Goal: Information Seeking & Learning: Learn about a topic

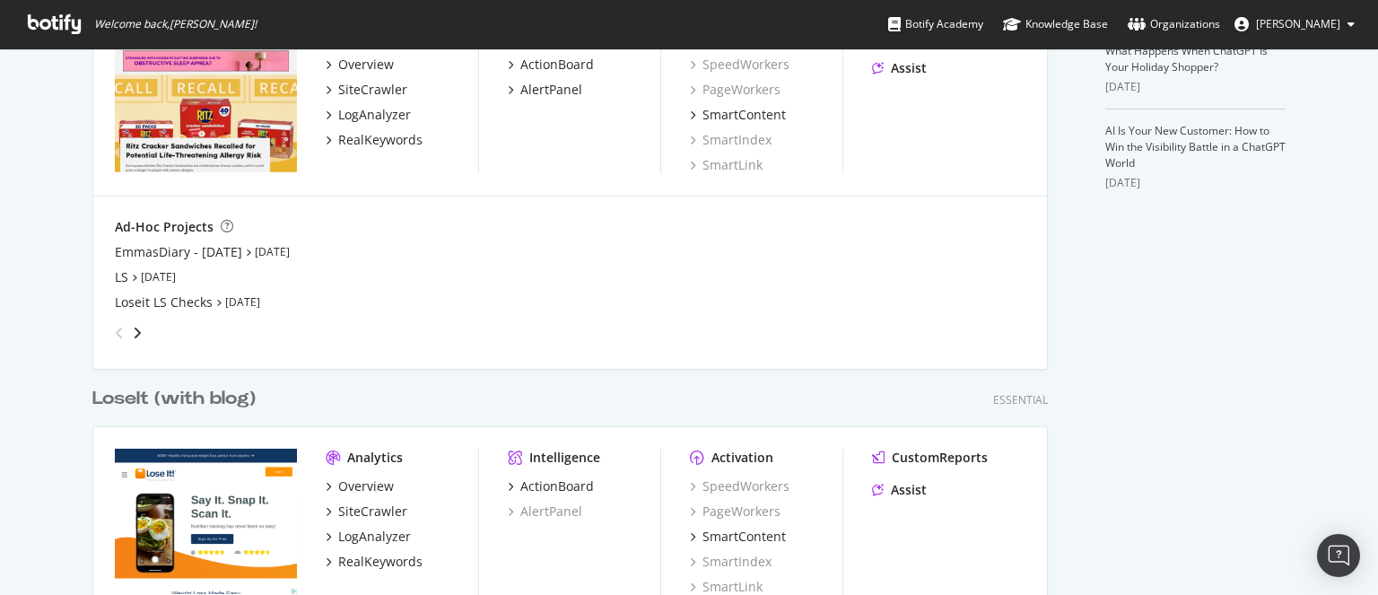
scroll to position [398, 0]
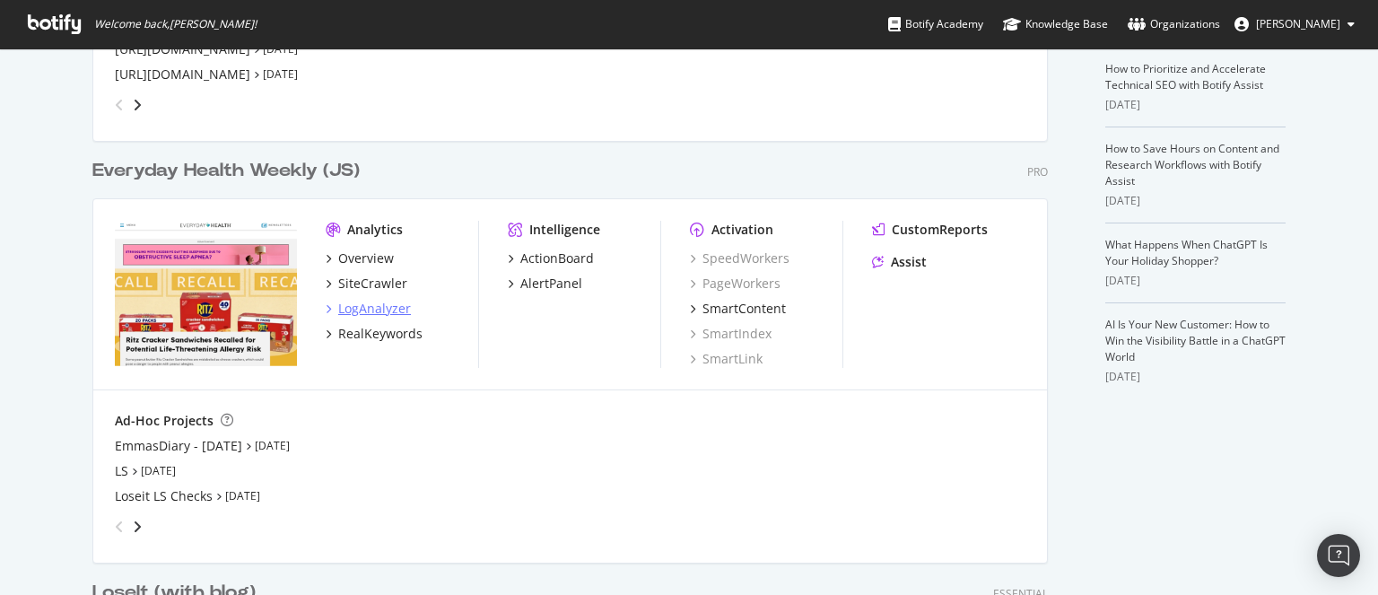
click at [360, 309] on div "LogAnalyzer" at bounding box center [374, 309] width 73 height 18
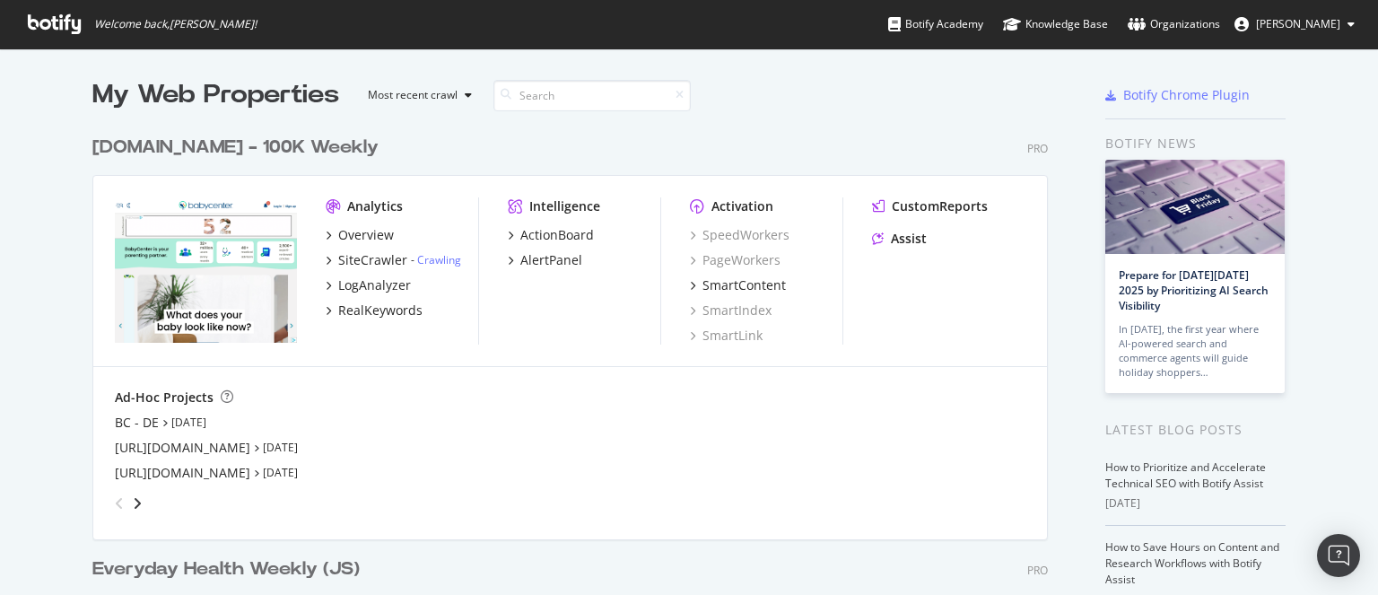
scroll to position [582, 1351]
click at [352, 276] on div "LogAnalyzer" at bounding box center [374, 285] width 73 height 18
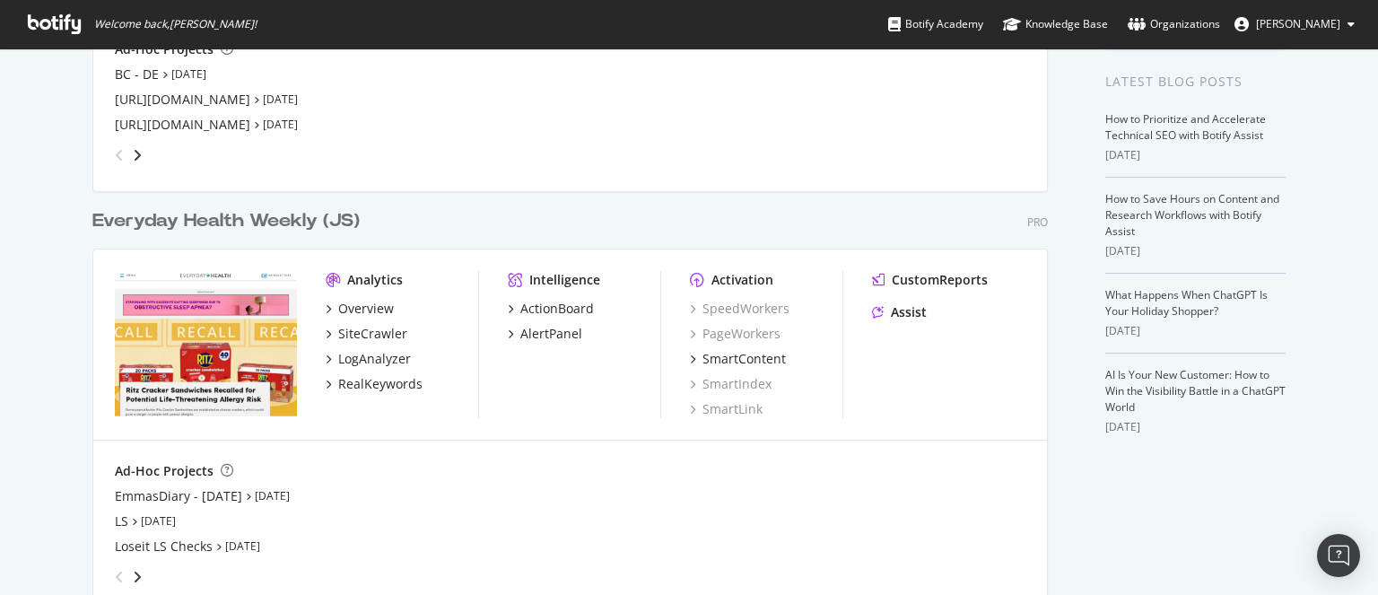
scroll to position [438, 0]
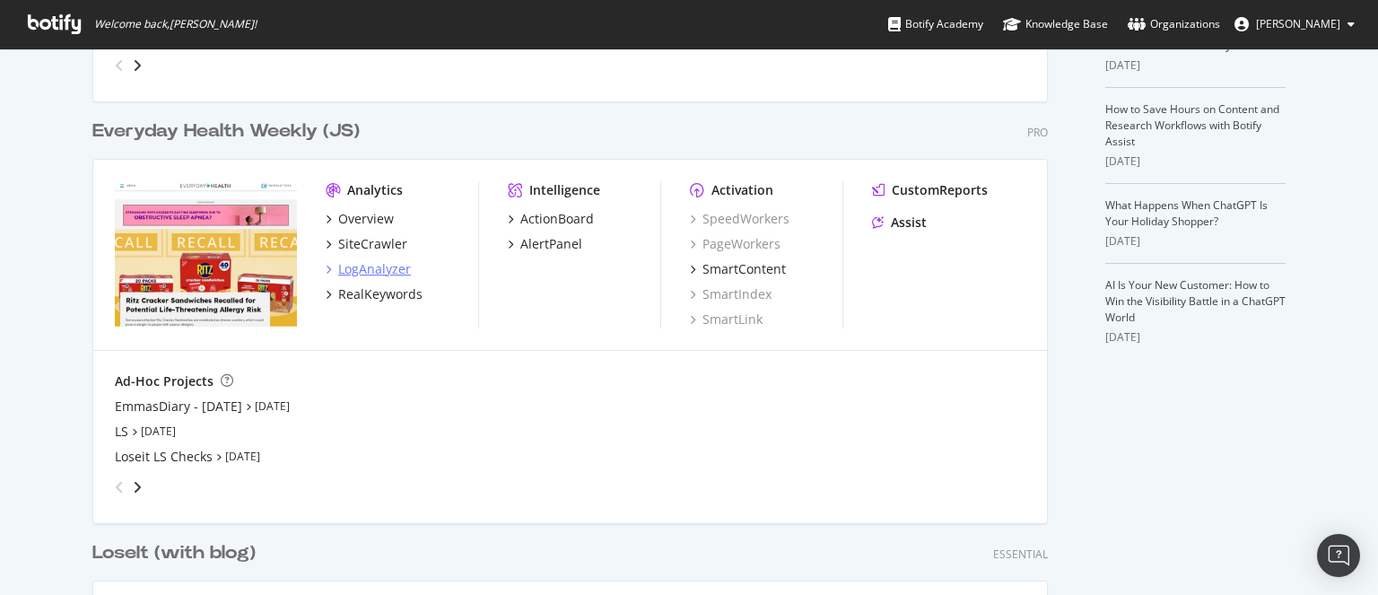
click at [366, 265] on div "LogAnalyzer" at bounding box center [374, 269] width 73 height 18
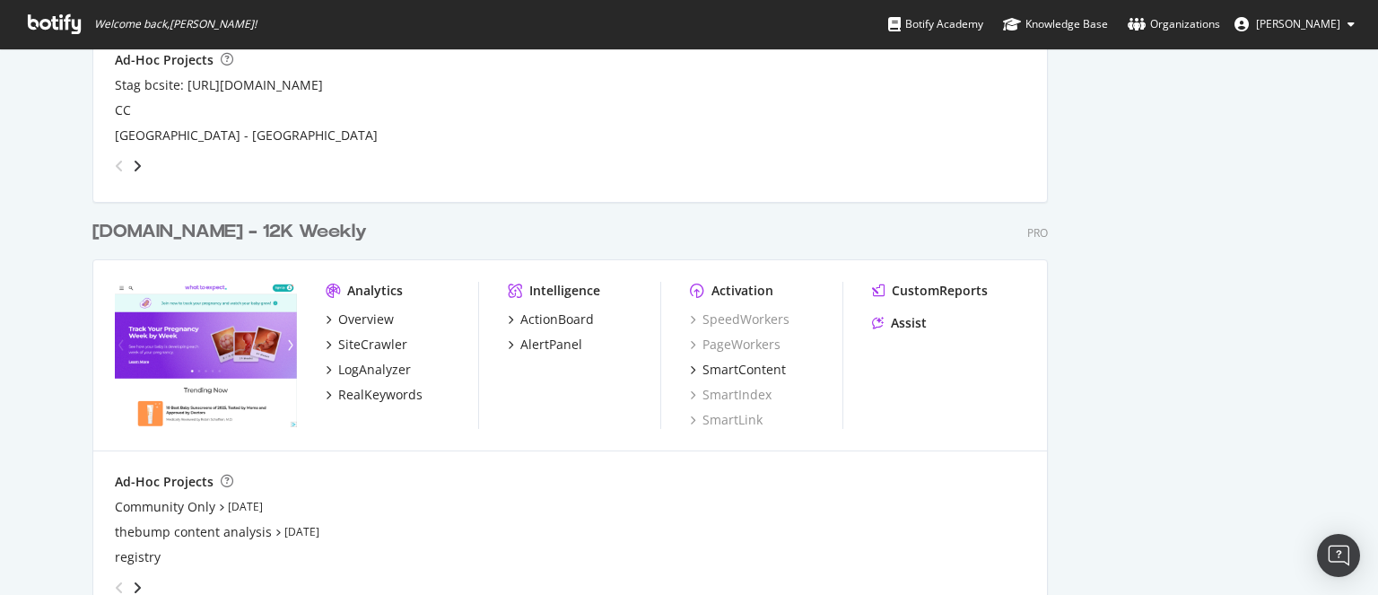
scroll to position [2829, 0]
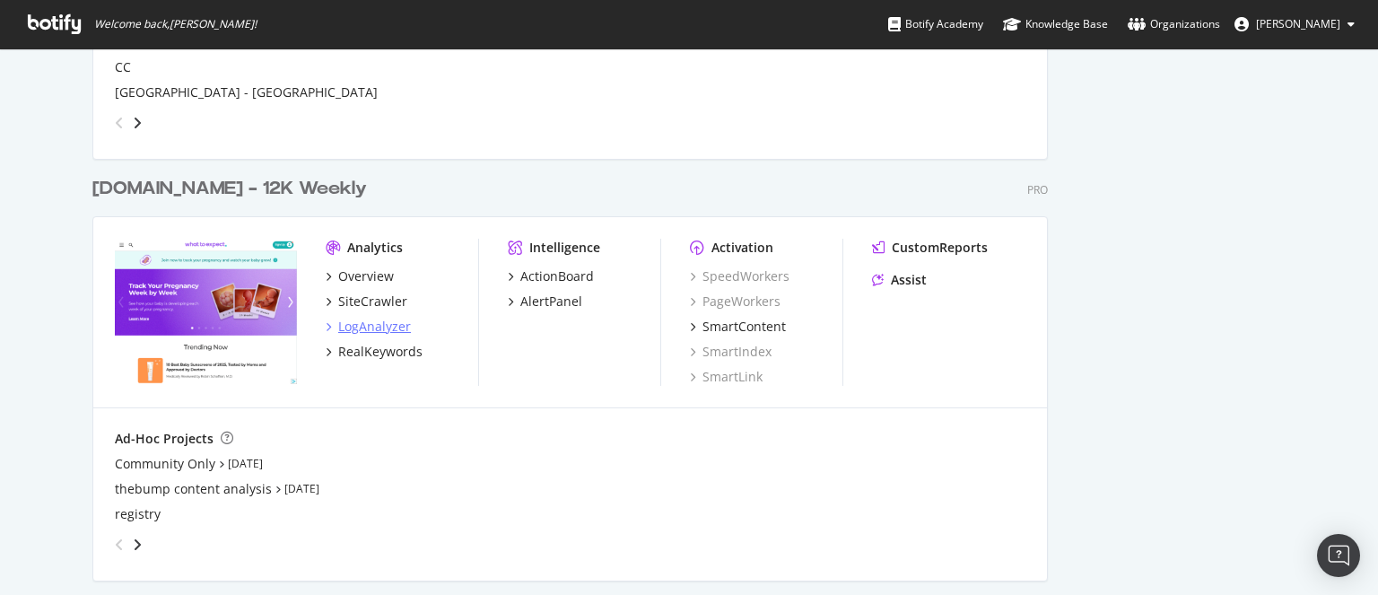
click at [371, 333] on div "LogAnalyzer" at bounding box center [374, 327] width 73 height 18
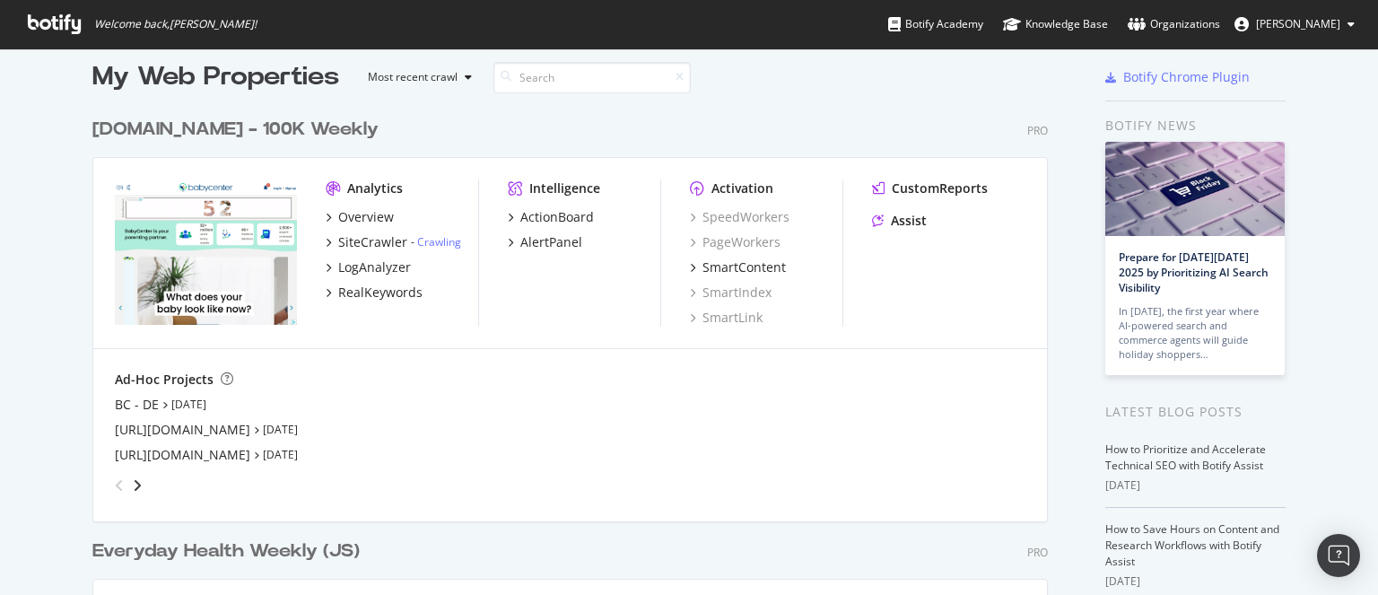
scroll to position [0, 0]
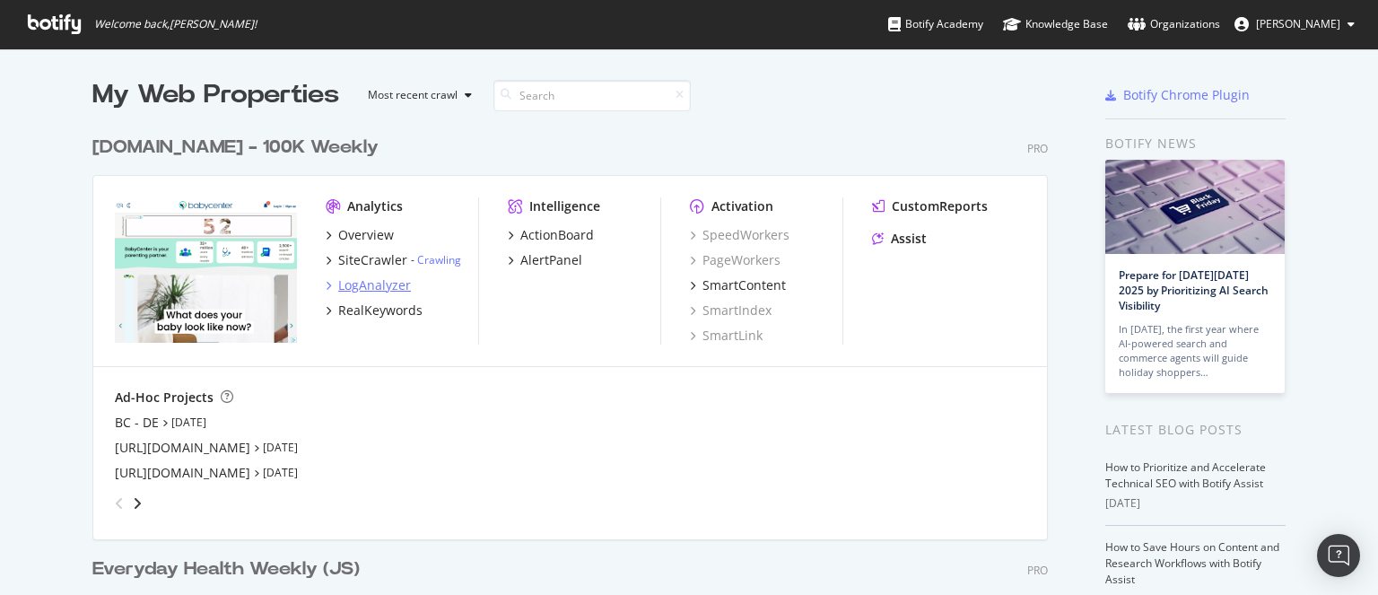
click at [376, 289] on div "LogAnalyzer" at bounding box center [374, 285] width 73 height 18
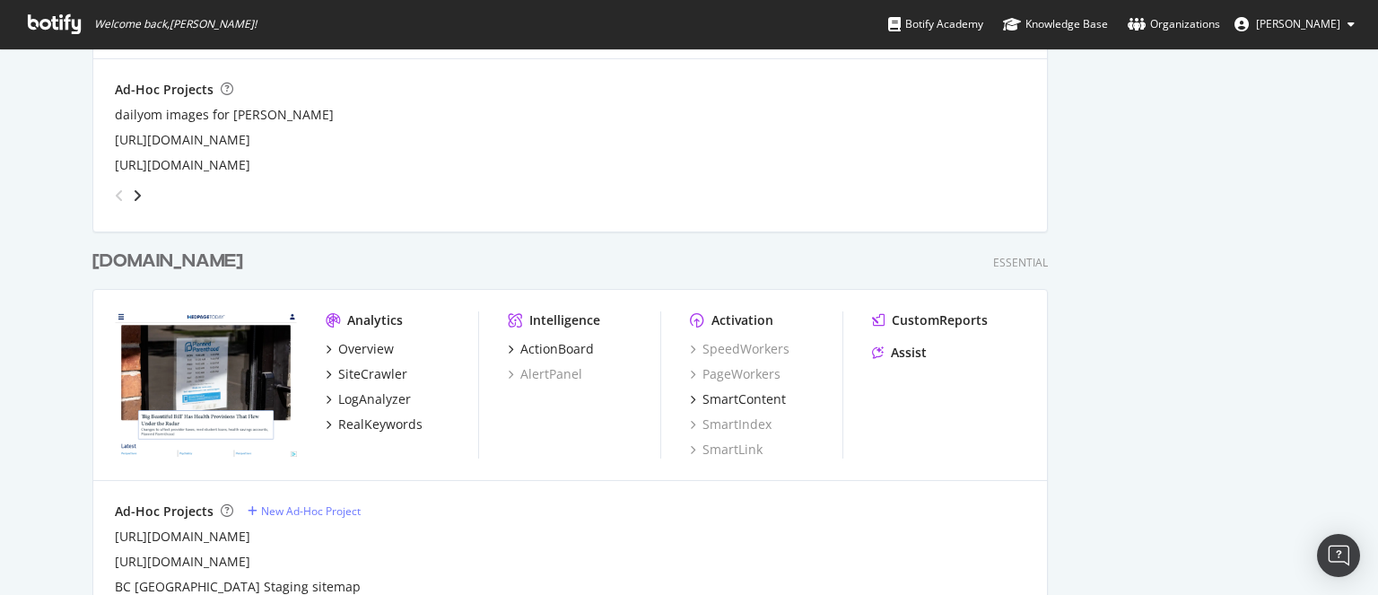
scroll to position [1912, 0]
click at [361, 397] on div "LogAnalyzer" at bounding box center [374, 400] width 73 height 18
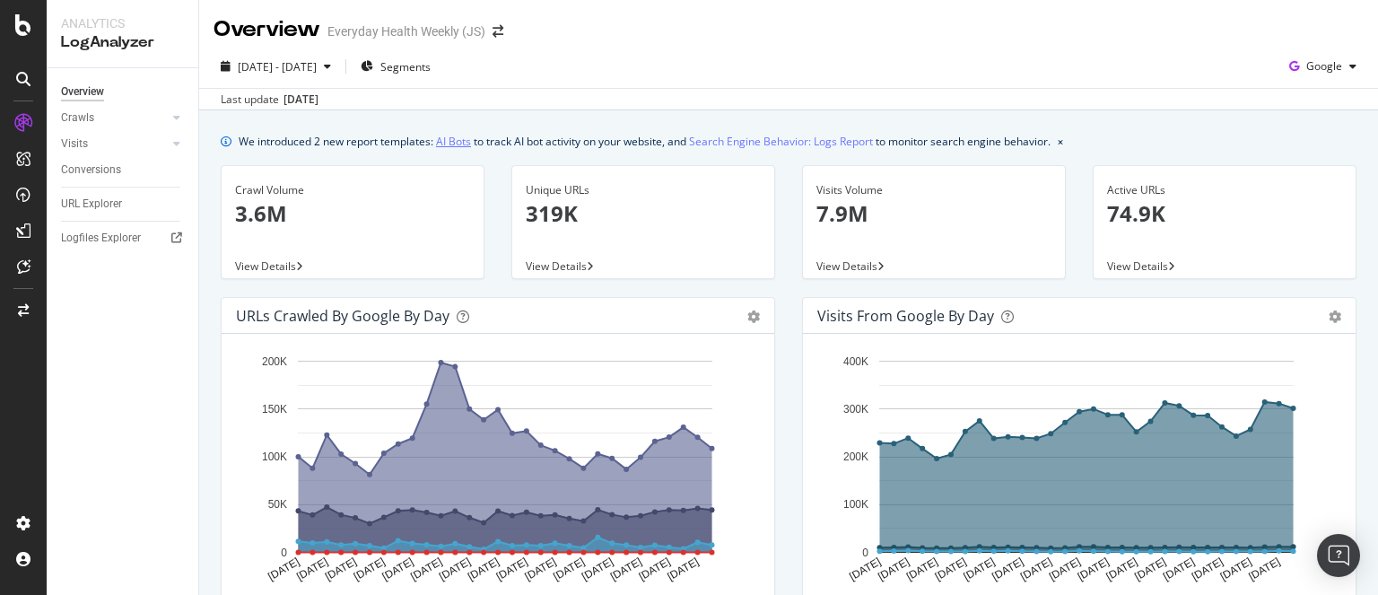
click at [456, 143] on link "AI Bots" at bounding box center [453, 141] width 35 height 19
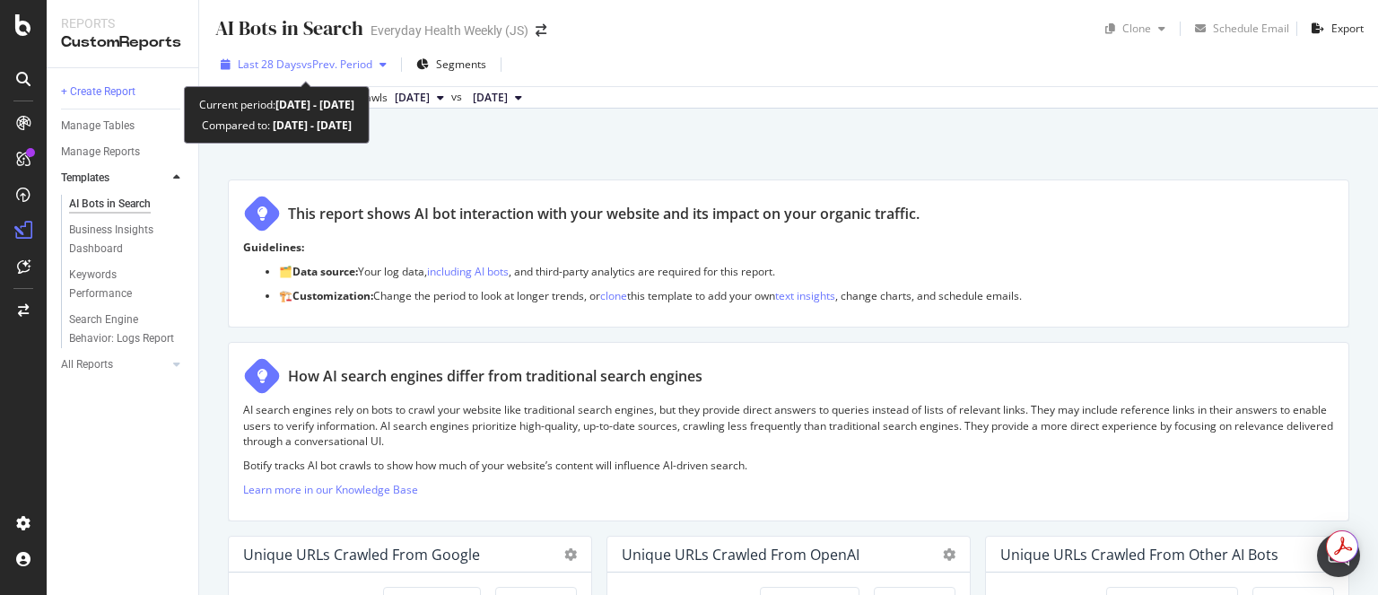
click at [356, 67] on span "vs Prev. Period" at bounding box center [337, 64] width 71 height 15
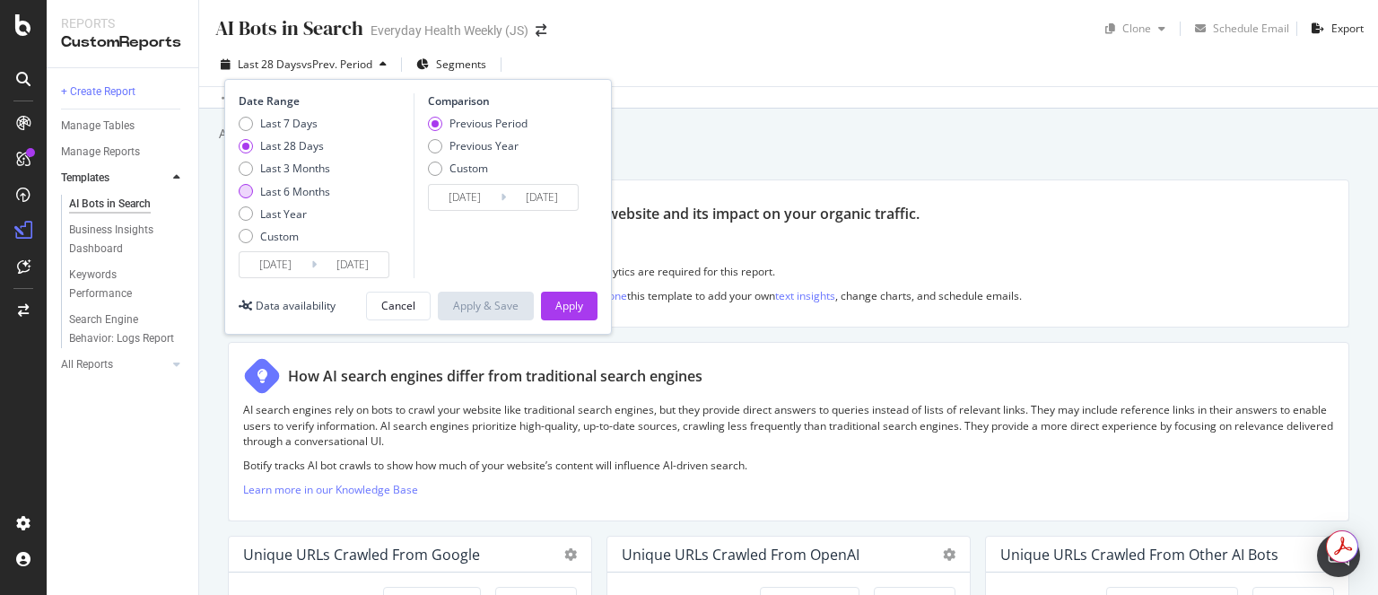
click at [286, 186] on div "Last 6 Months" at bounding box center [295, 191] width 70 height 15
type input "[DATE]"
click at [557, 307] on div "Apply" at bounding box center [570, 305] width 28 height 15
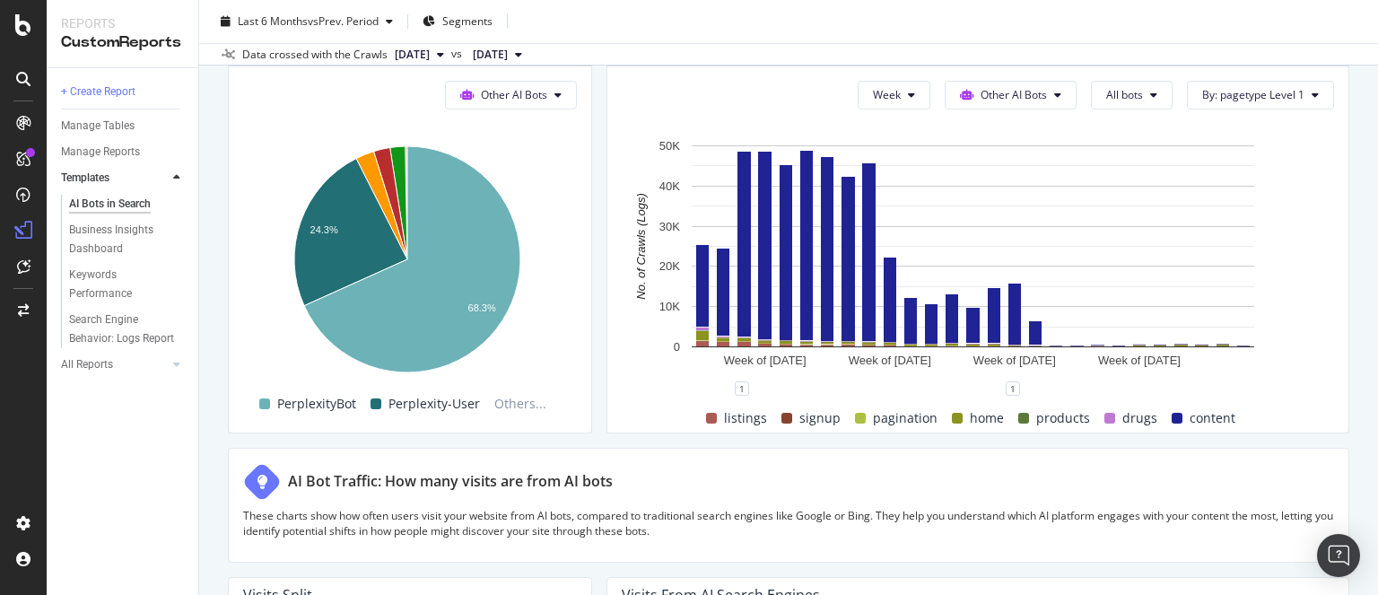
scroll to position [2718, 0]
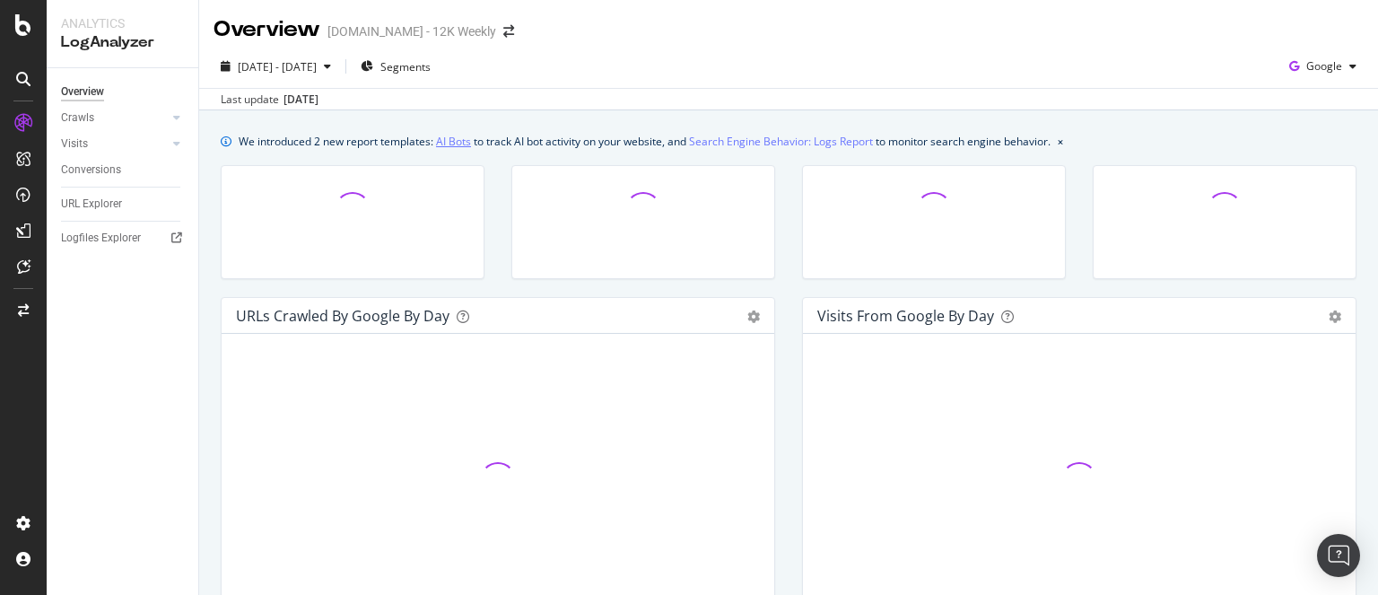
click at [455, 144] on link "AI Bots" at bounding box center [453, 141] width 35 height 19
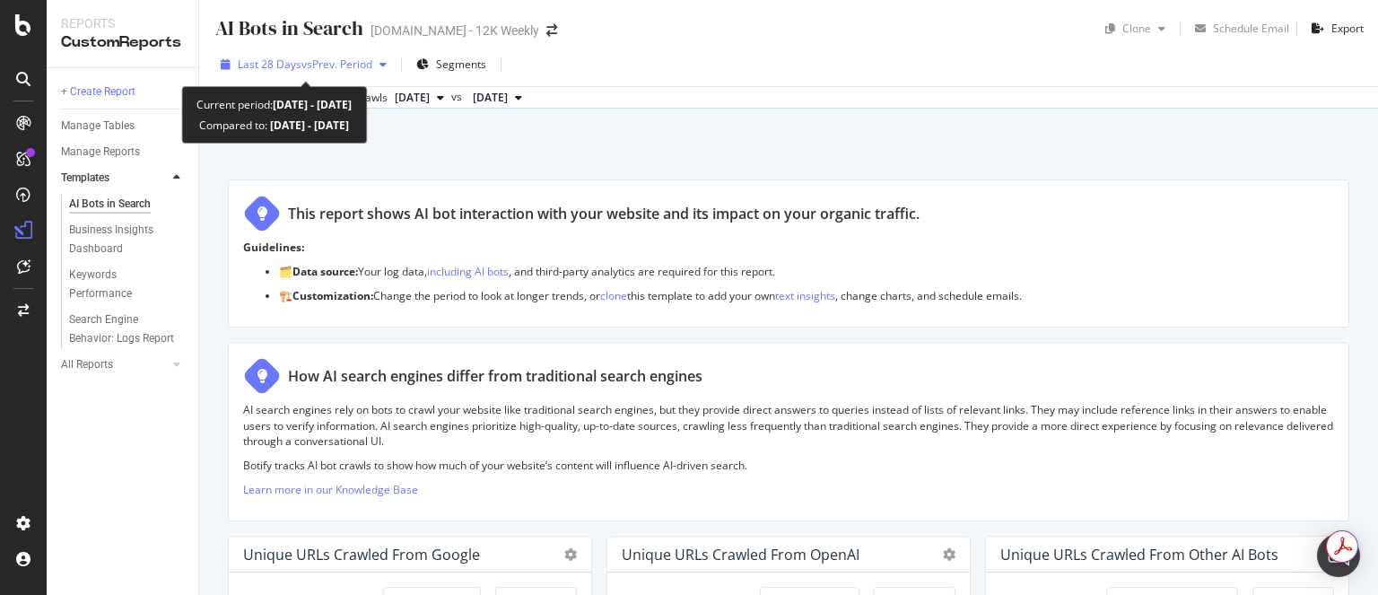
click at [317, 67] on span "vs Prev. Period" at bounding box center [337, 64] width 71 height 15
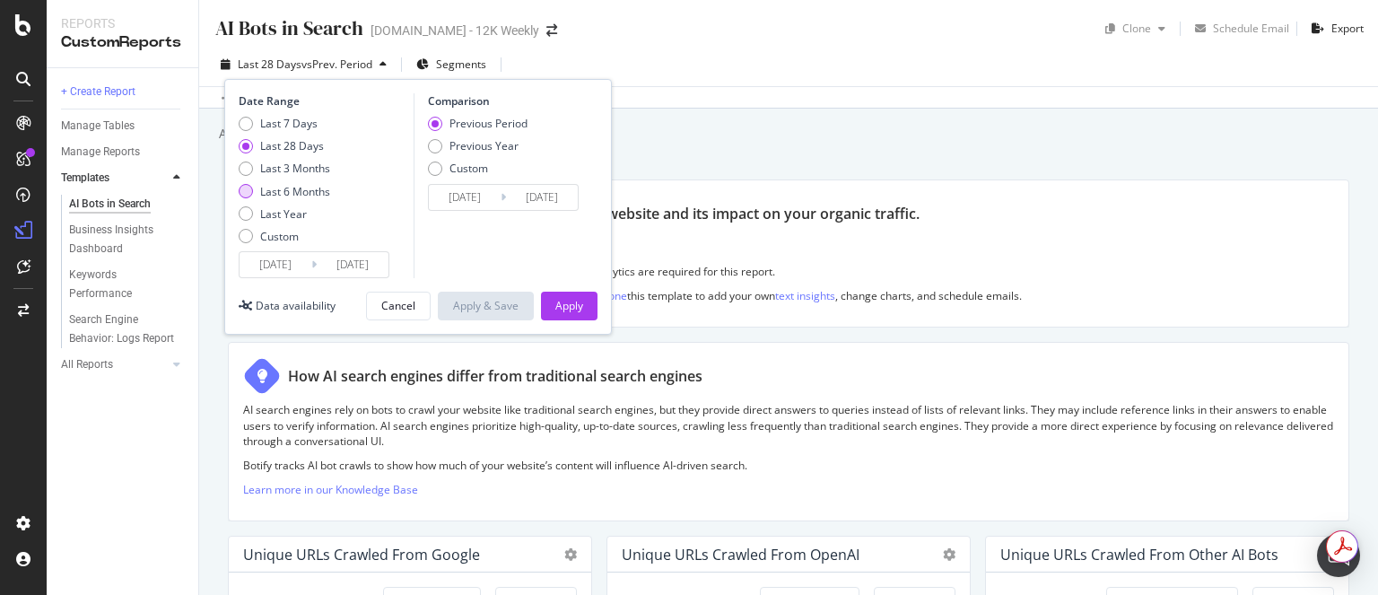
click at [284, 191] on div "Last 6 Months" at bounding box center [295, 191] width 70 height 15
type input "2025/03/19"
type input "2024/09/16"
type input "[DATE]"
click at [576, 305] on div "Apply" at bounding box center [570, 305] width 28 height 15
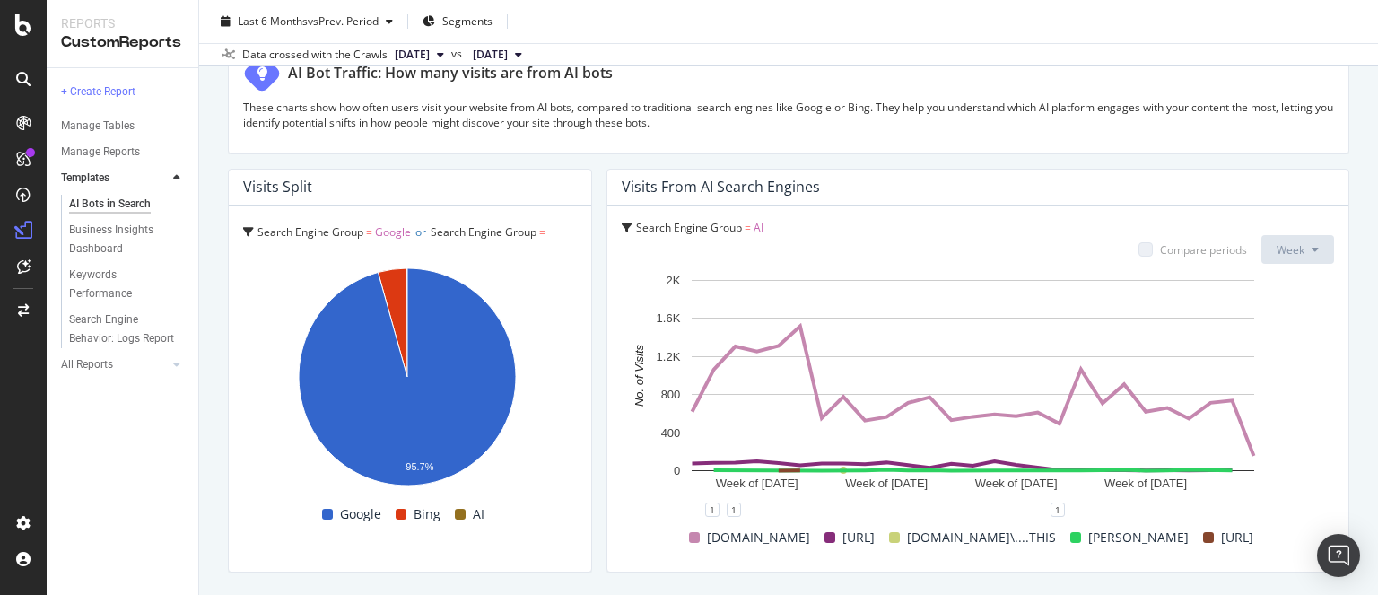
scroll to position [3195, 0]
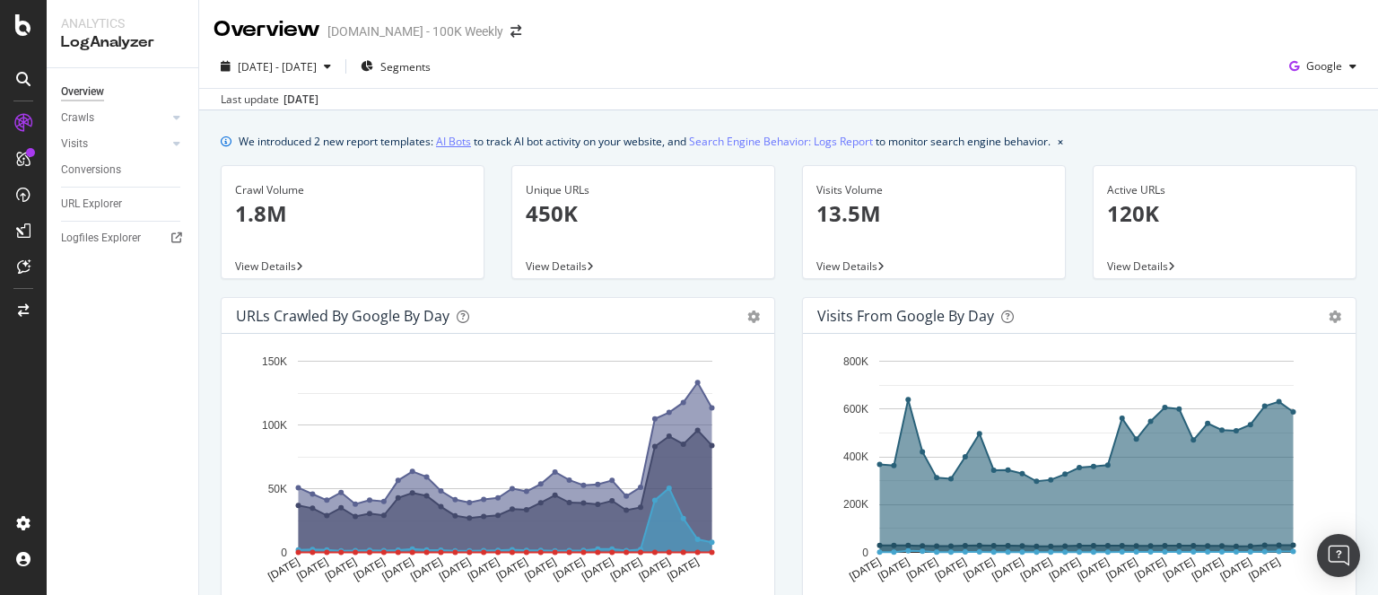
click at [468, 138] on link "AI Bots" at bounding box center [453, 141] width 35 height 19
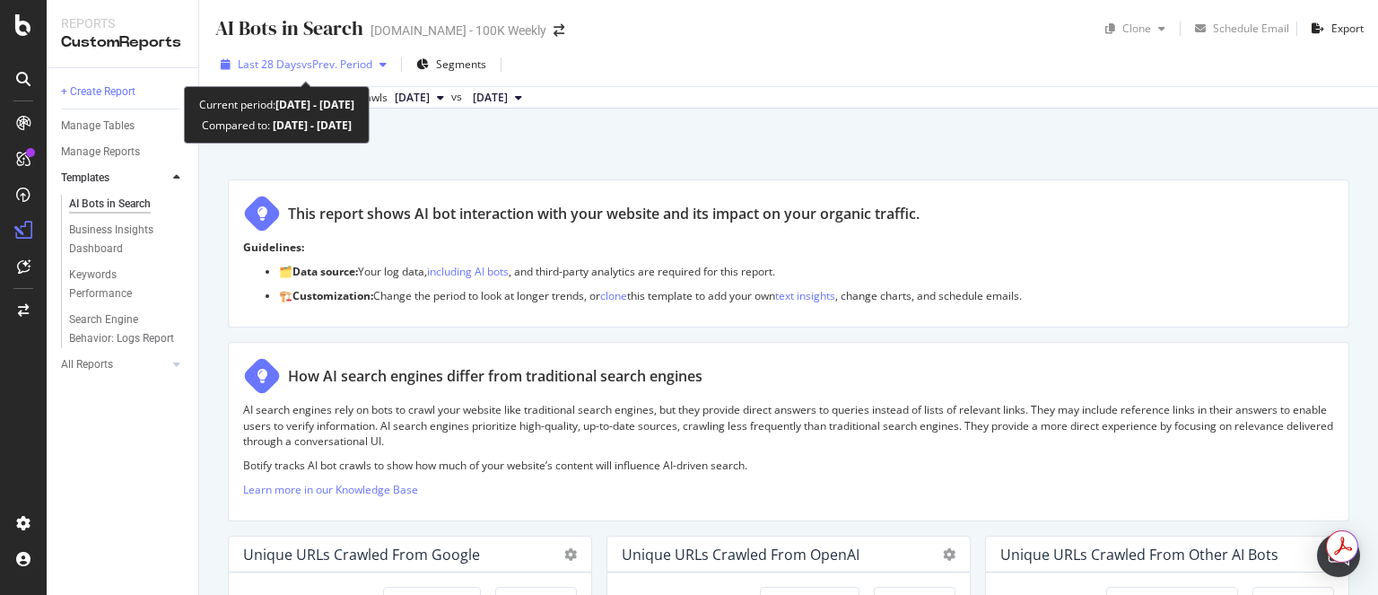
click at [329, 63] on span "vs Prev. Period" at bounding box center [337, 64] width 71 height 15
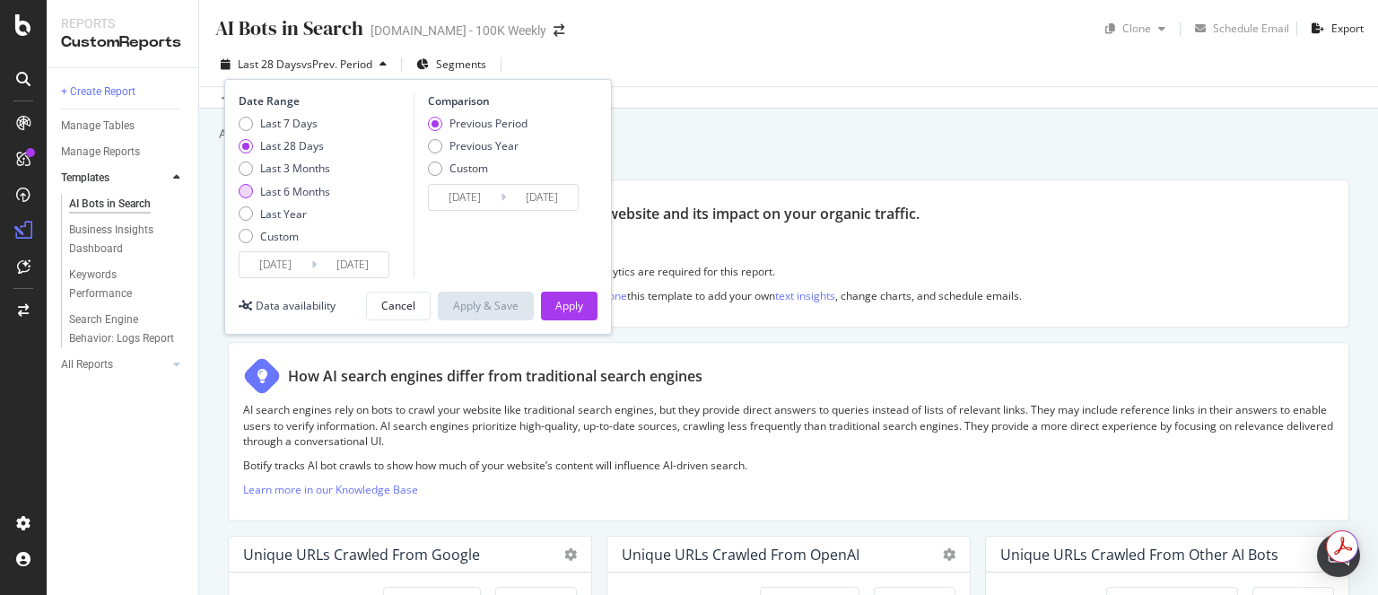
click at [288, 188] on div "Last 6 Months" at bounding box center [295, 191] width 70 height 15
type input "[DATE]"
click at [582, 304] on div "Apply" at bounding box center [570, 305] width 28 height 15
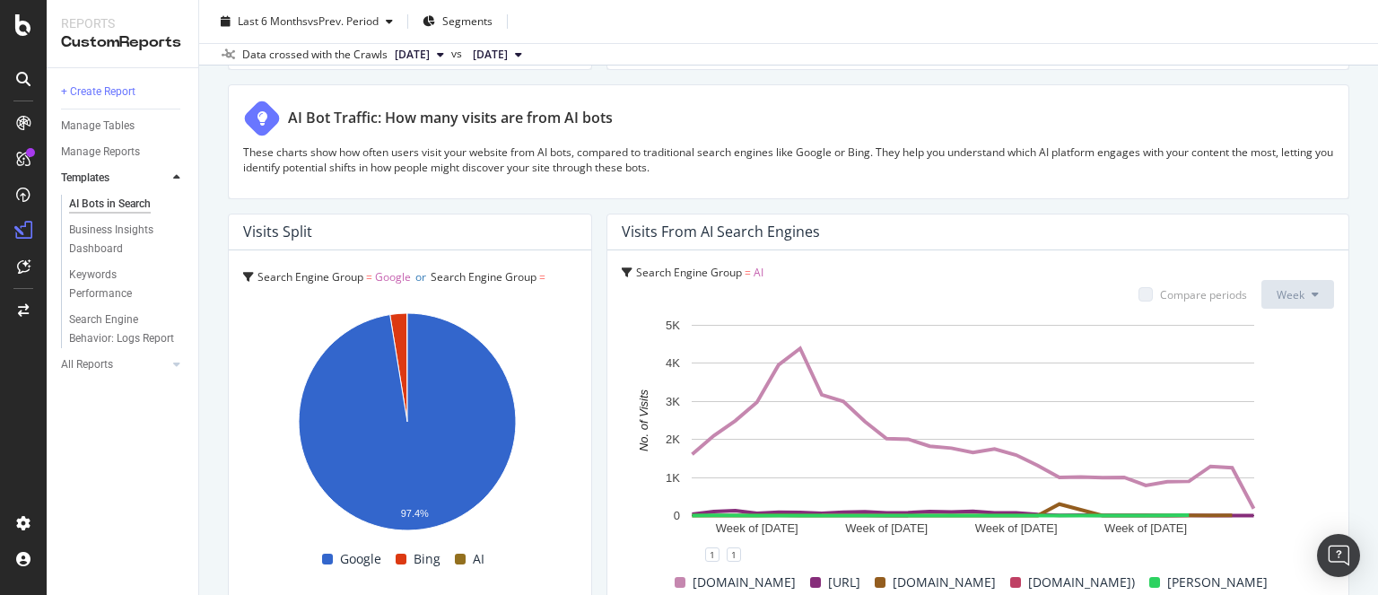
scroll to position [3195, 0]
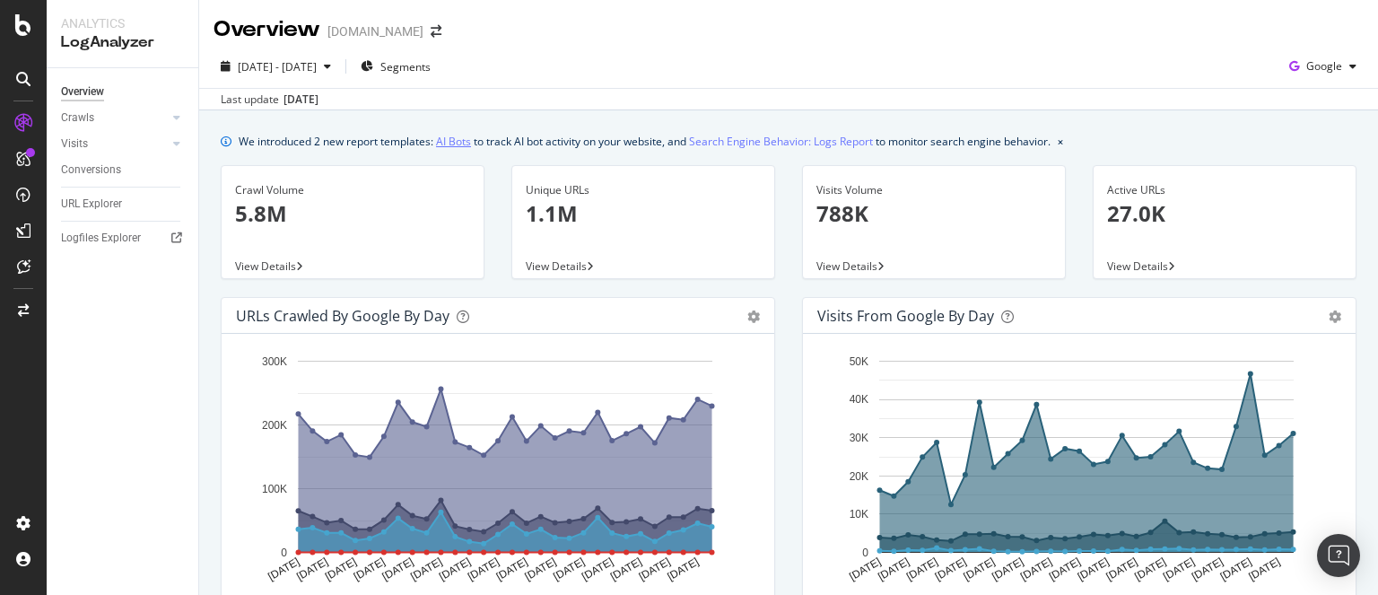
click at [457, 141] on link "AI Bots" at bounding box center [453, 141] width 35 height 19
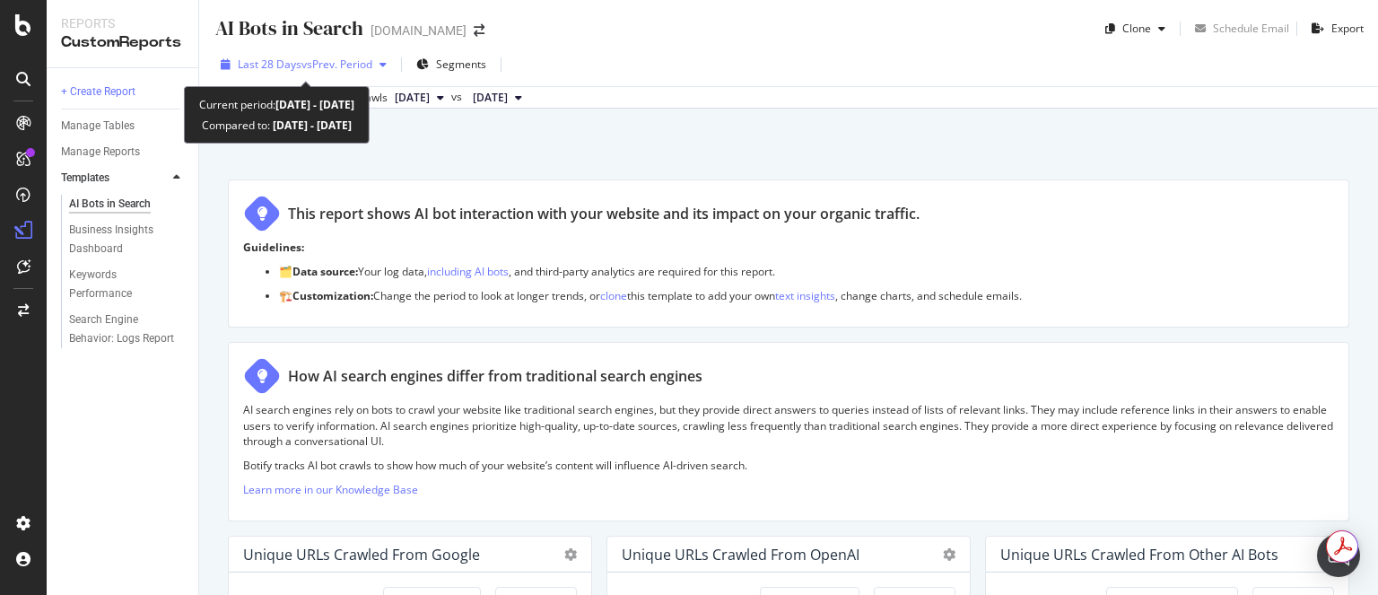
click at [334, 67] on span "vs Prev. Period" at bounding box center [337, 64] width 71 height 15
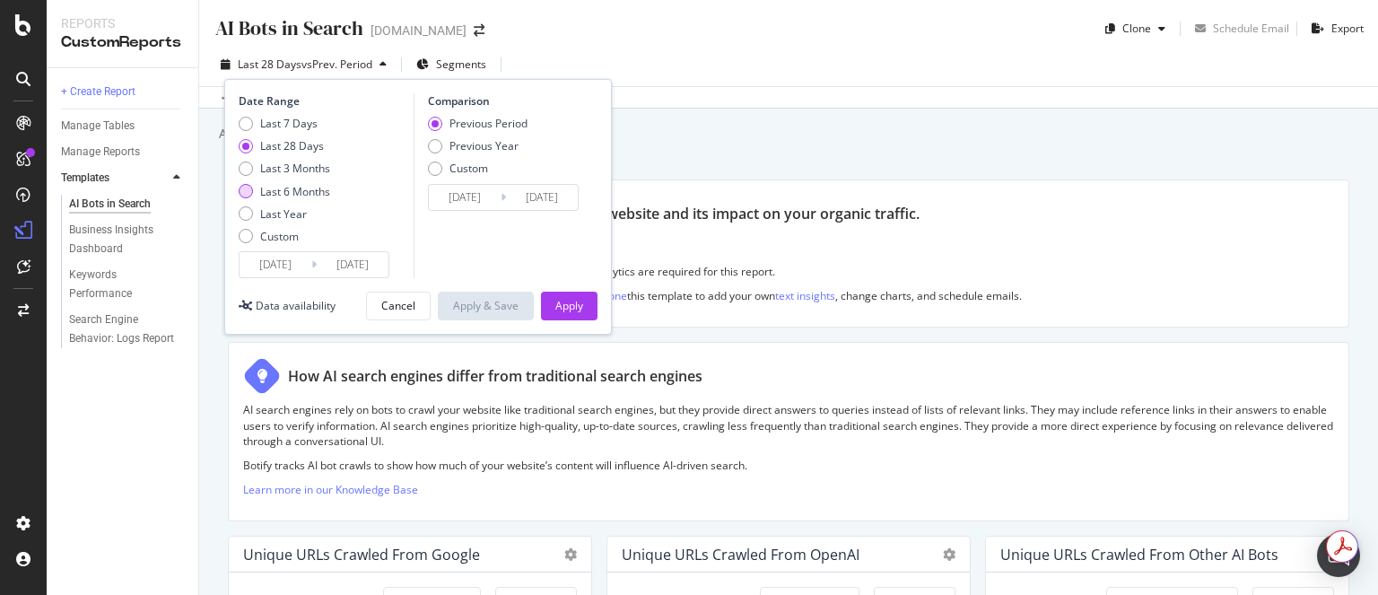
click at [302, 196] on div "Last 6 Months" at bounding box center [295, 191] width 70 height 15
type input "[DATE]"
click at [567, 312] on div "Apply" at bounding box center [570, 305] width 28 height 15
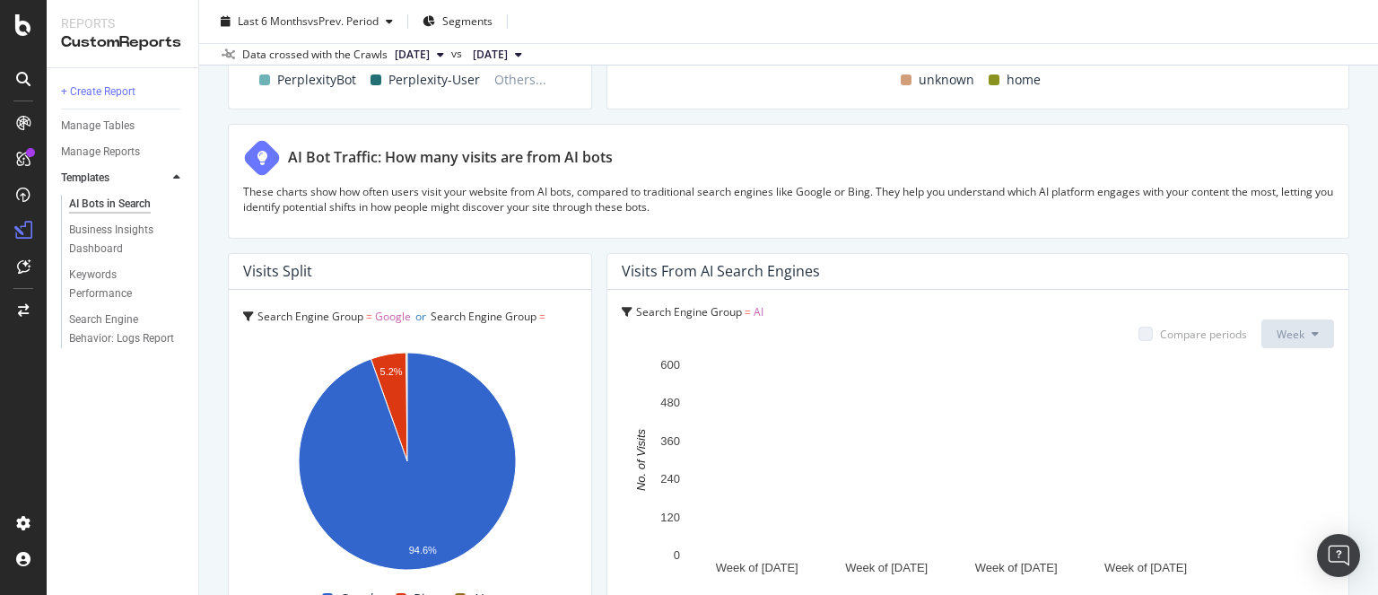
scroll to position [3195, 0]
